Goal: Information Seeking & Learning: Learn about a topic

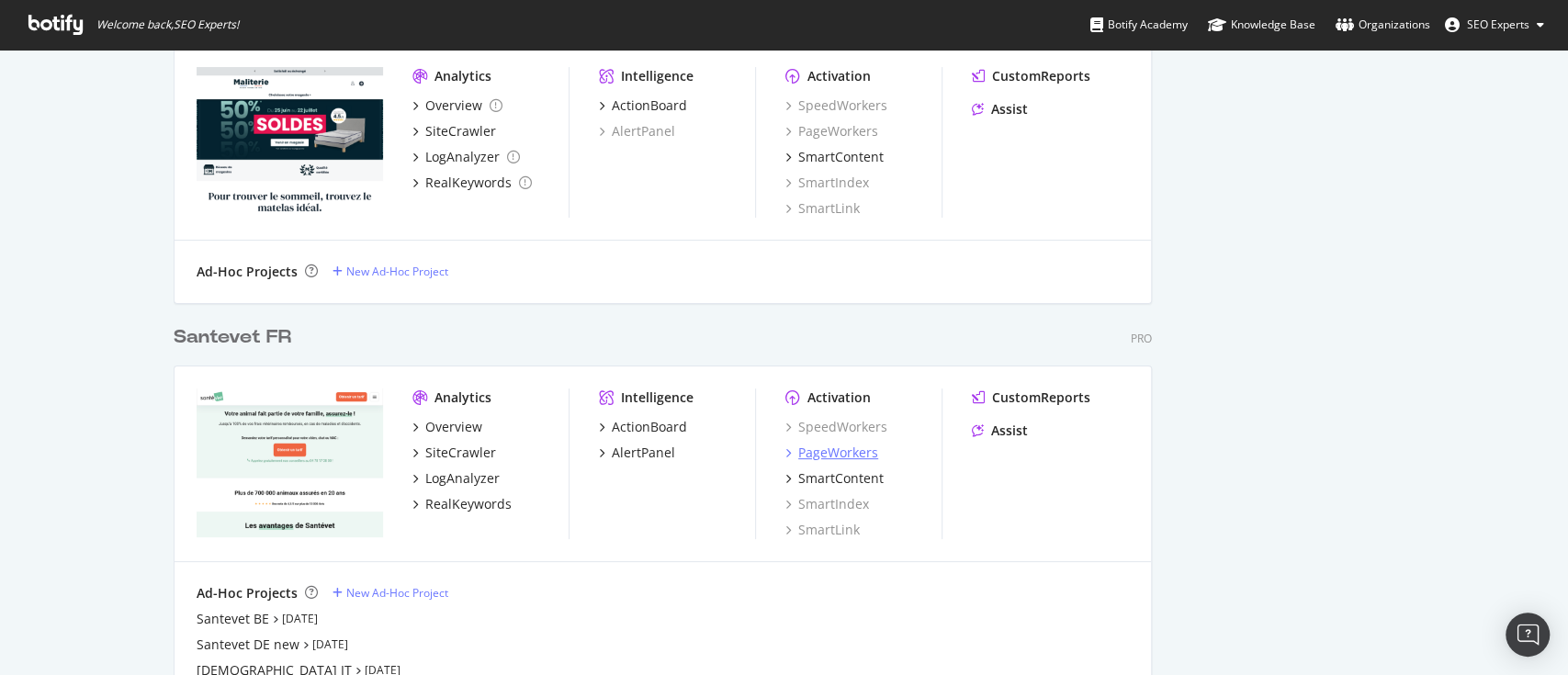
click at [835, 456] on div "PageWorkers" at bounding box center [838, 453] width 80 height 19
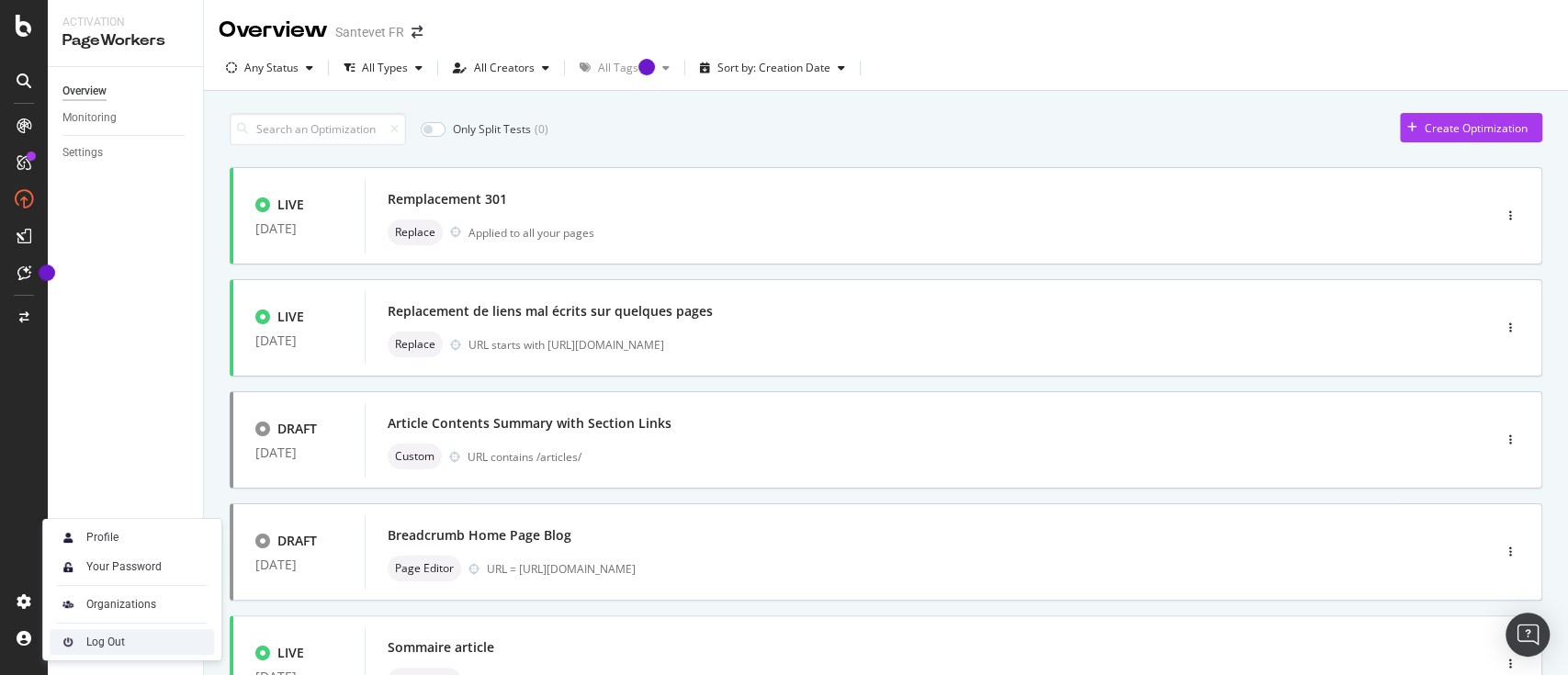
click at [88, 646] on div "Log Out" at bounding box center [106, 643] width 39 height 15
